Goal: Task Accomplishment & Management: Manage account settings

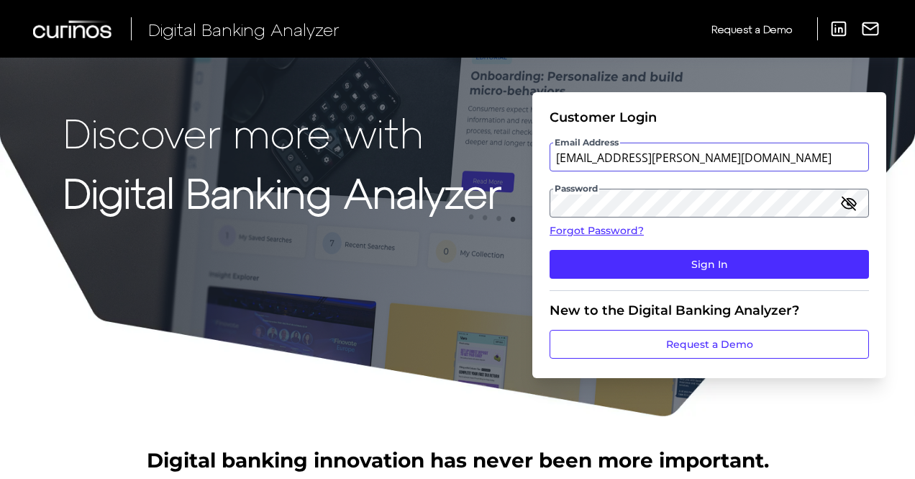
click at [714, 165] on input "[EMAIL_ADDRESS][PERSON_NAME][DOMAIN_NAME]" at bounding box center [709, 156] width 319 height 29
click at [727, 160] on input "Suraya.Randawa@curinos.com" at bounding box center [709, 156] width 319 height 29
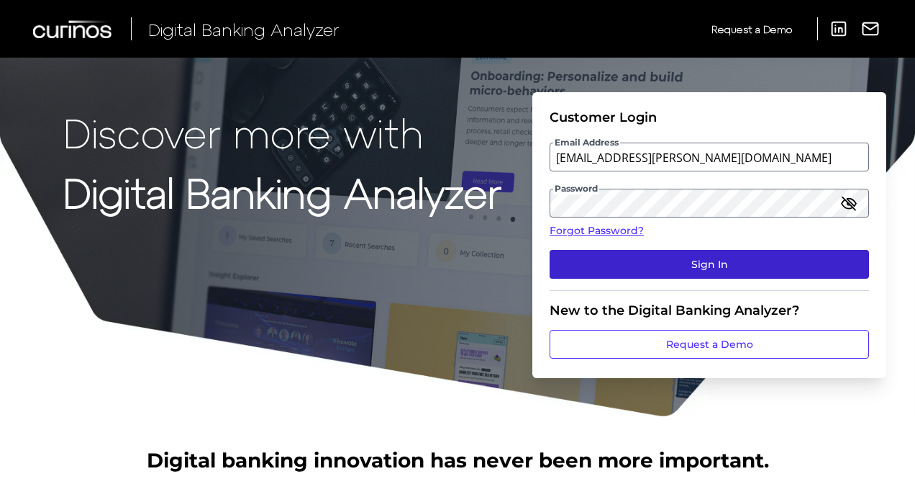
click at [727, 271] on button "Sign In" at bounding box center [709, 264] width 319 height 29
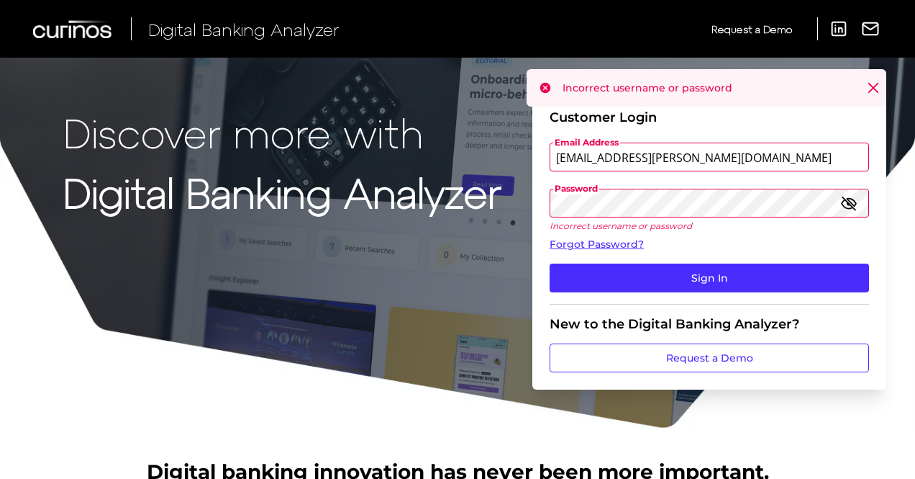
click at [728, 149] on input "[EMAIL_ADDRESS][PERSON_NAME][DOMAIN_NAME]" at bounding box center [709, 156] width 319 height 29
type input "Suraya.Randawa@curinos.com"
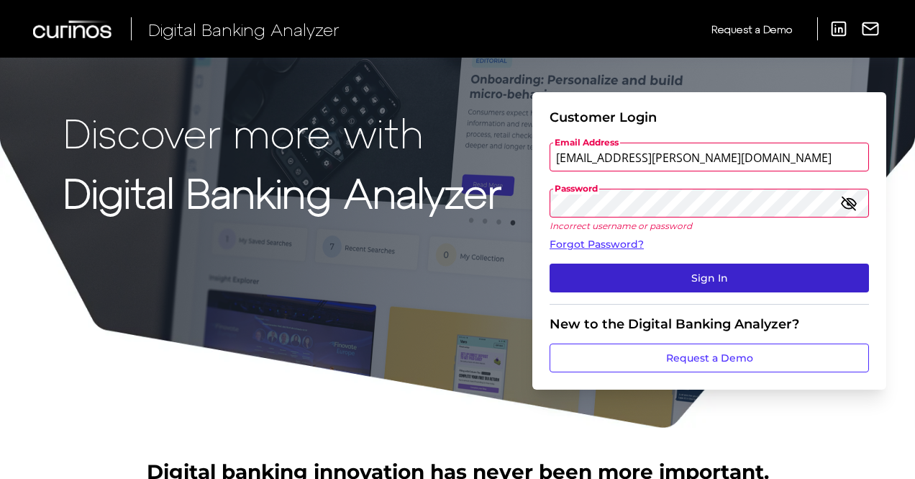
click at [701, 284] on button "Sign In" at bounding box center [709, 277] width 319 height 29
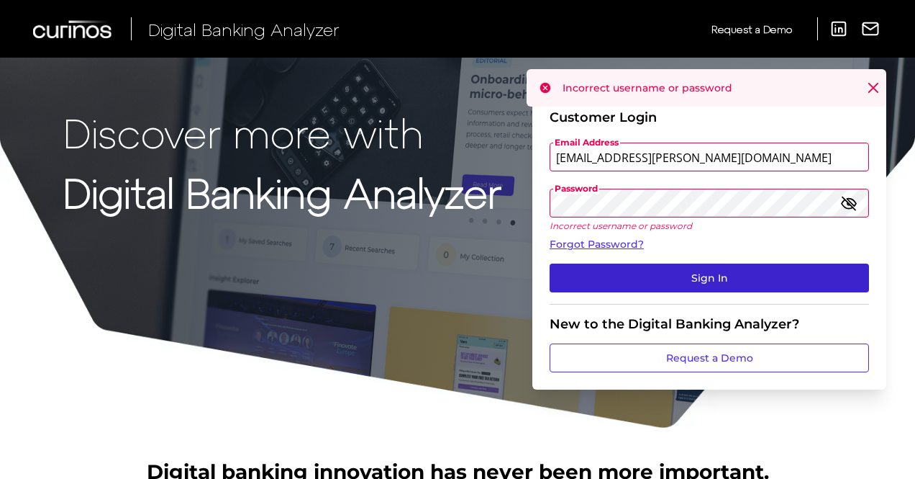
click at [766, 276] on button "Sign In" at bounding box center [709, 277] width 319 height 29
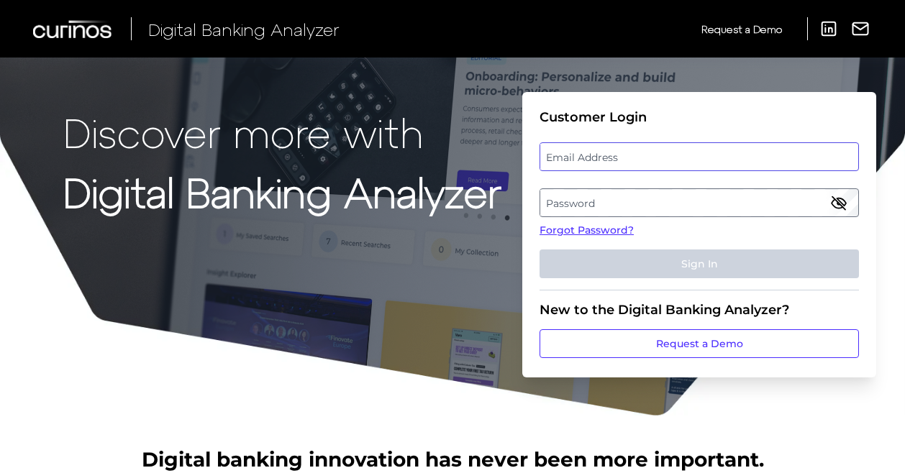
type input "[EMAIL_ADDRESS][PERSON_NAME][DOMAIN_NAME]"
click at [707, 163] on div "Email Address [EMAIL_ADDRESS][PERSON_NAME][DOMAIN_NAME]" at bounding box center [699, 156] width 319 height 29
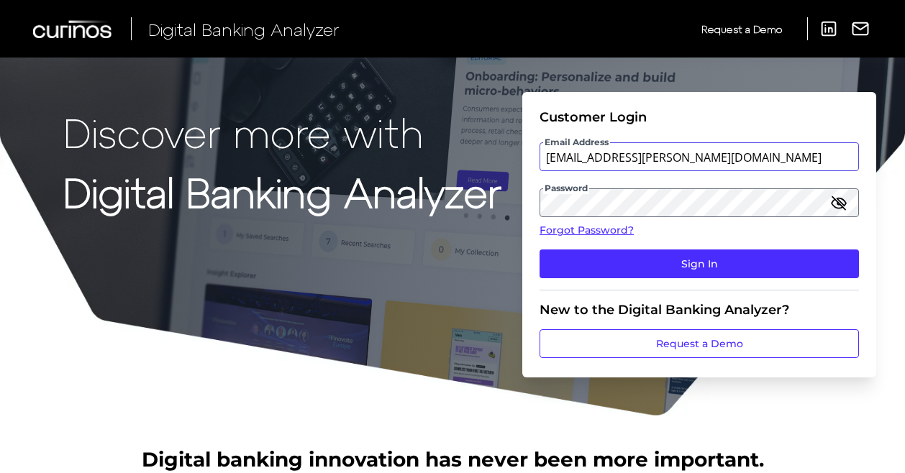
click at [740, 155] on input "[EMAIL_ADDRESS][PERSON_NAME][DOMAIN_NAME]" at bounding box center [699, 156] width 319 height 29
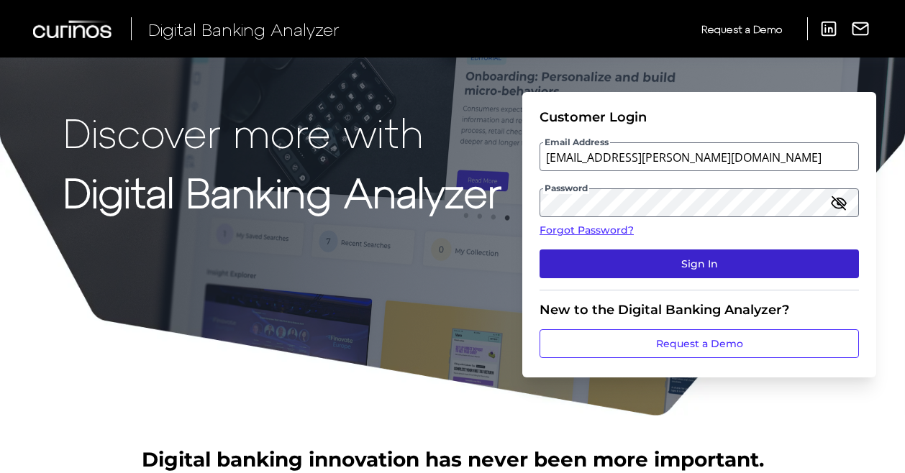
click at [654, 258] on button "Sign In" at bounding box center [699, 264] width 319 height 29
